Goal: Task Accomplishment & Management: Use online tool/utility

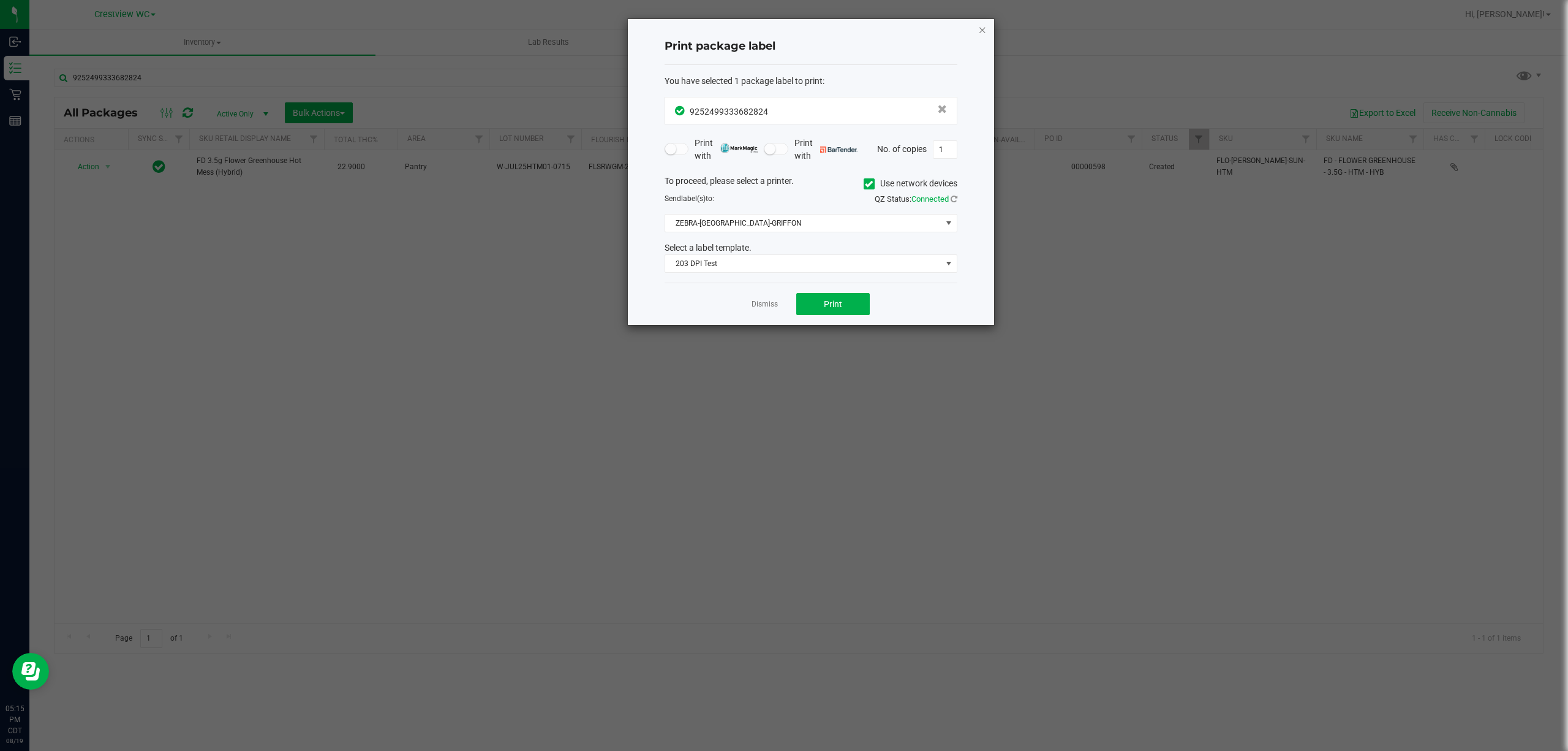
click at [982, 23] on icon "button" at bounding box center [982, 29] width 8 height 15
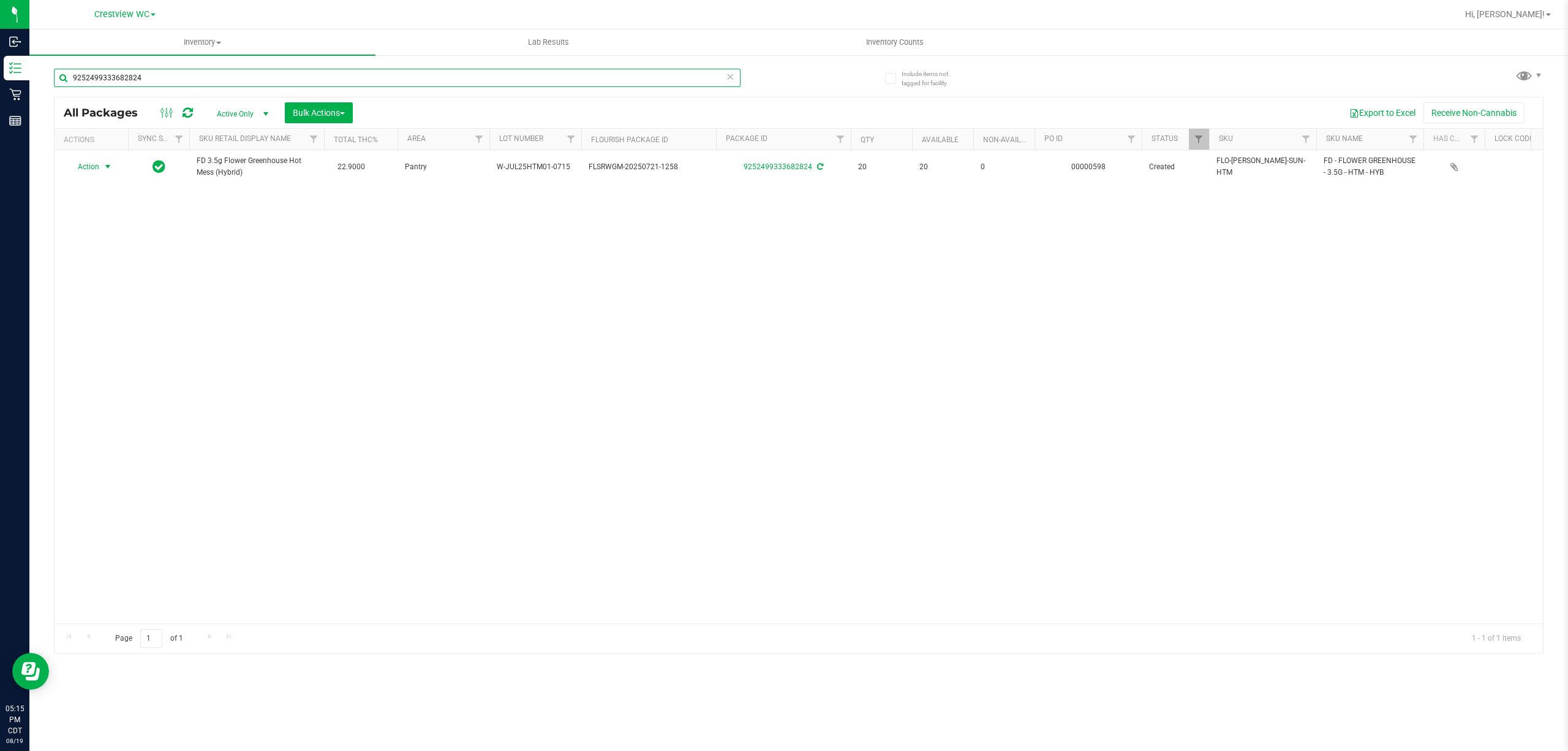
click at [593, 78] on input "9252499333682824" at bounding box center [397, 78] width 687 height 18
click at [593, 75] on input "9252499333682824" at bounding box center [397, 78] width 687 height 18
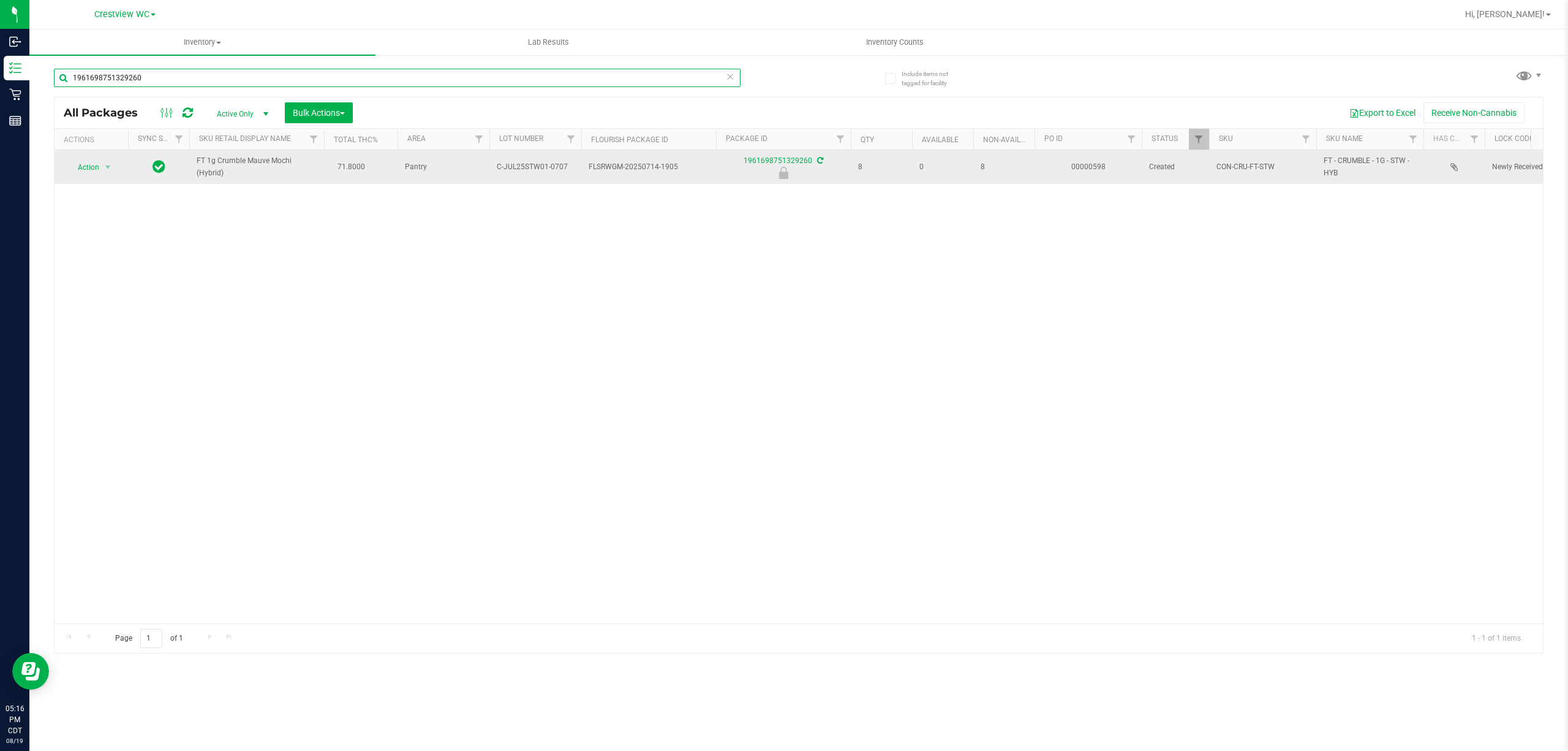
type input "1961698751329260"
click at [96, 167] on span "Action" at bounding box center [83, 167] width 33 height 17
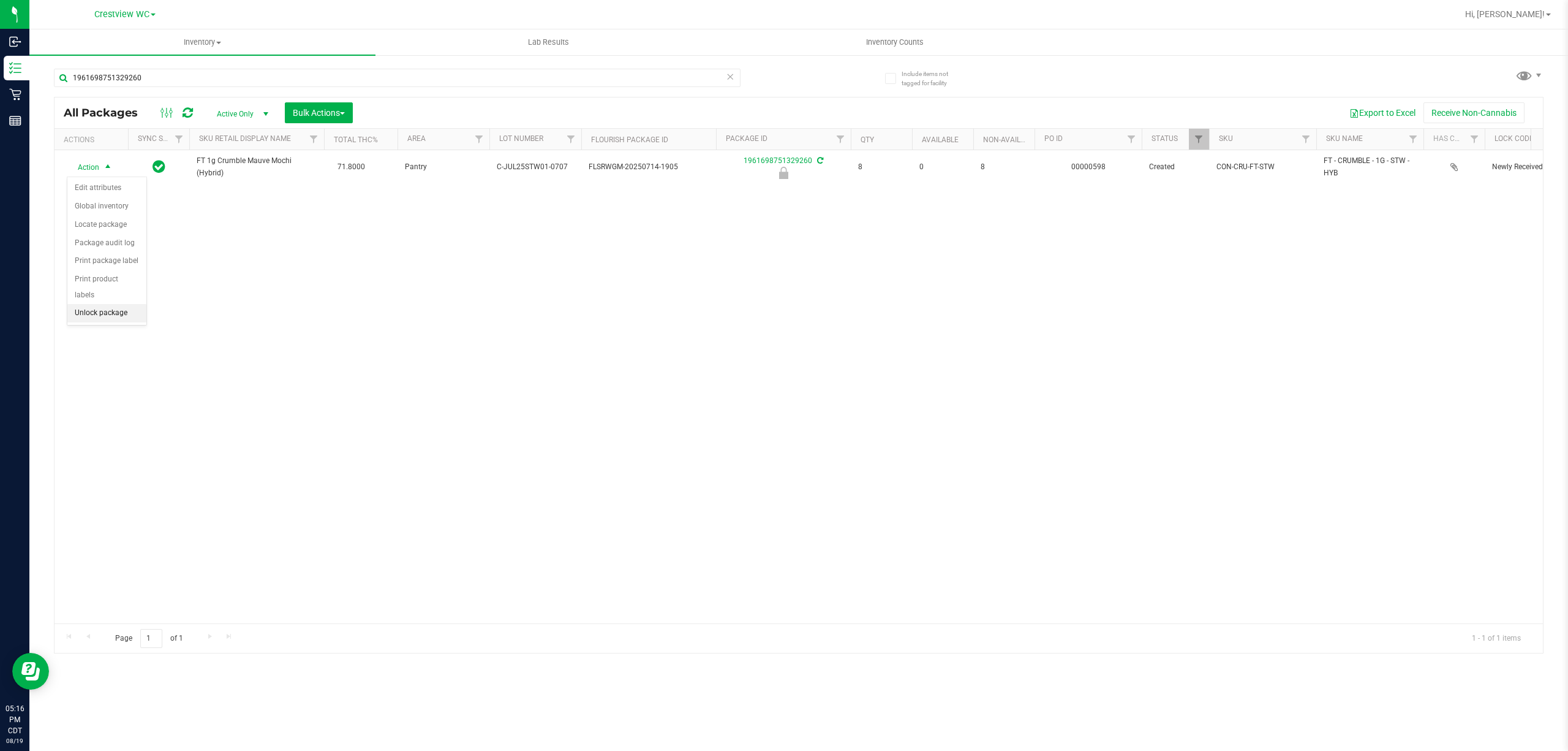
click at [110, 314] on li "Unlock package" at bounding box center [107, 313] width 79 height 18
click at [421, 405] on div "Action Action Create package Edit attributes Global inventory Locate package Lo…" at bounding box center [798, 386] width 1488 height 473
